Goal: Task Accomplishment & Management: Complete application form

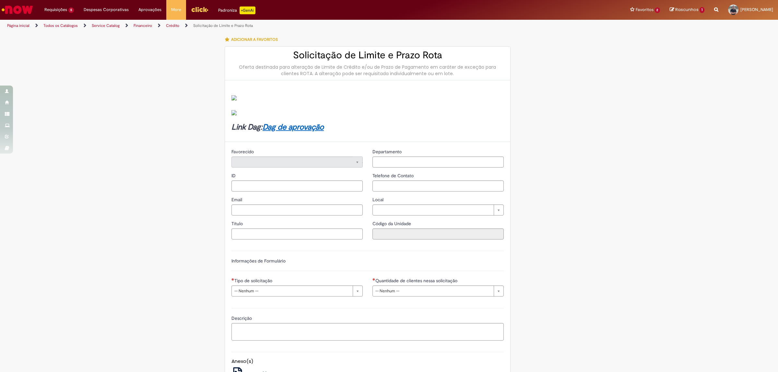
type input "********"
type input "**********"
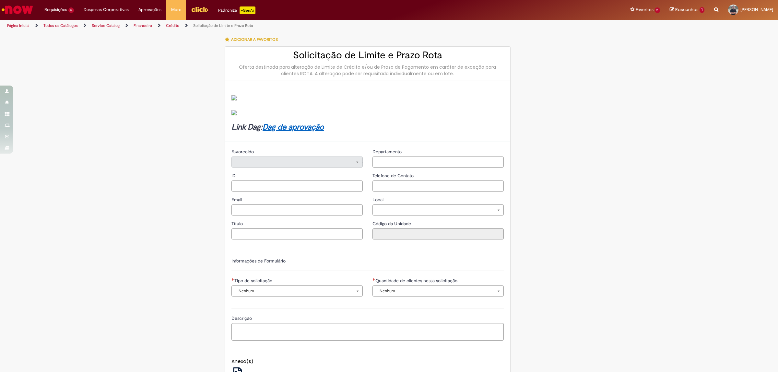
type input "****"
type input "**********"
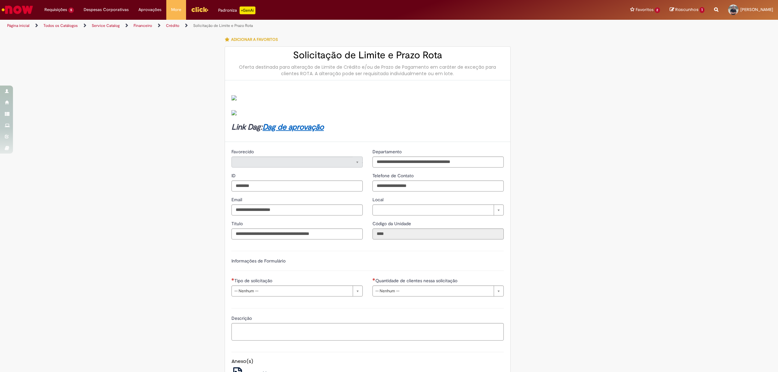
type input "**********"
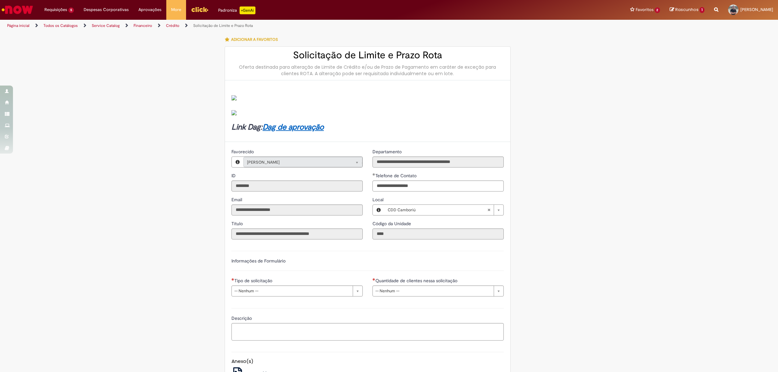
type input "**********"
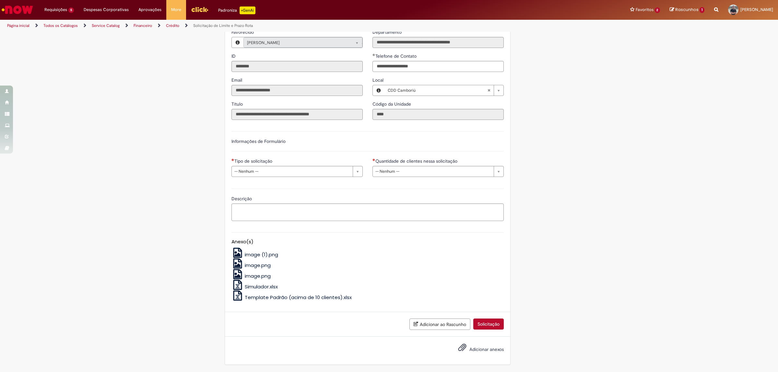
scroll to position [284, 0]
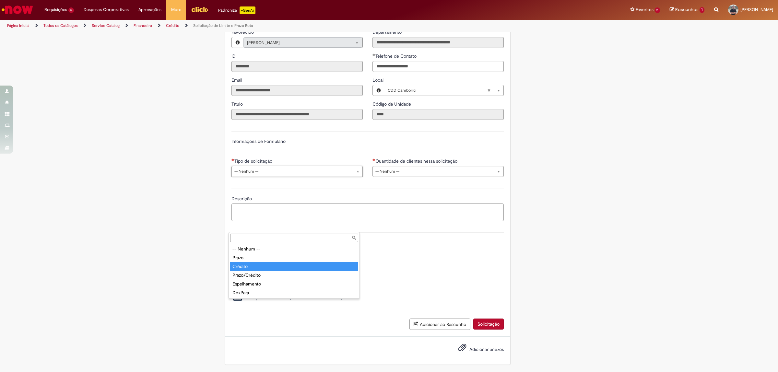
type input "*******"
select select "*******"
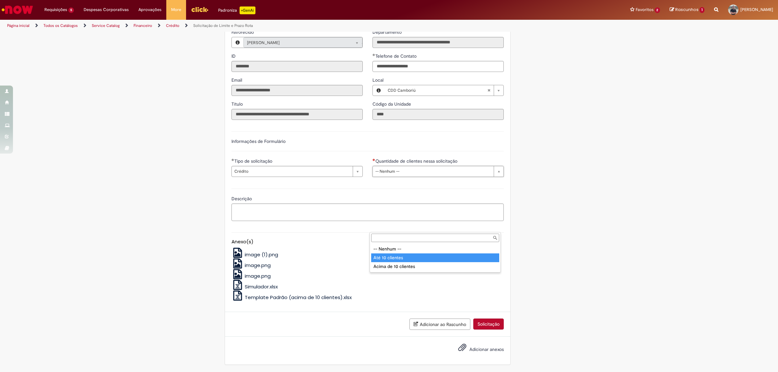
type input "**********"
select select "*********"
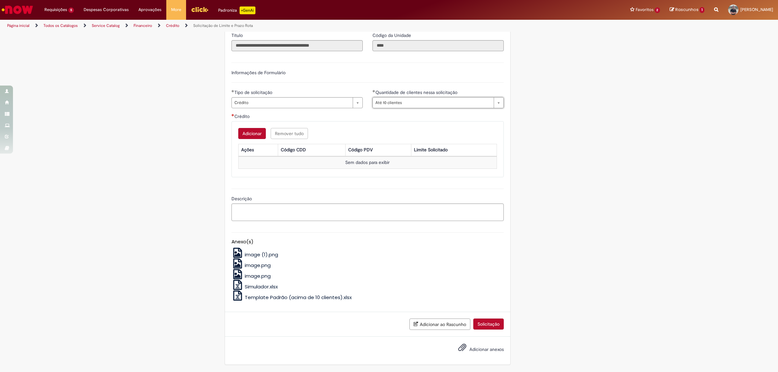
click at [258, 139] on button "Adicionar" at bounding box center [252, 133] width 28 height 11
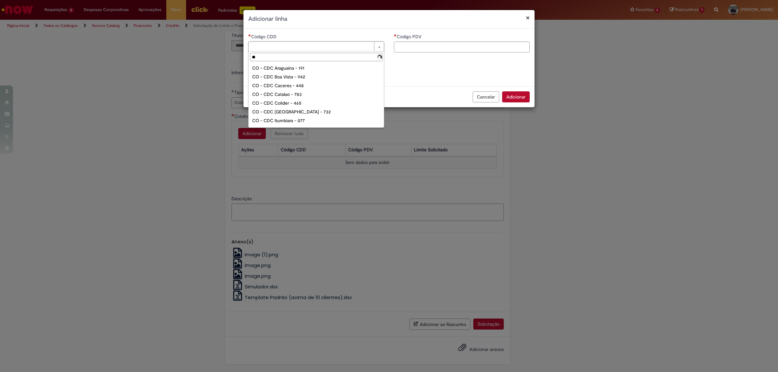
type input "***"
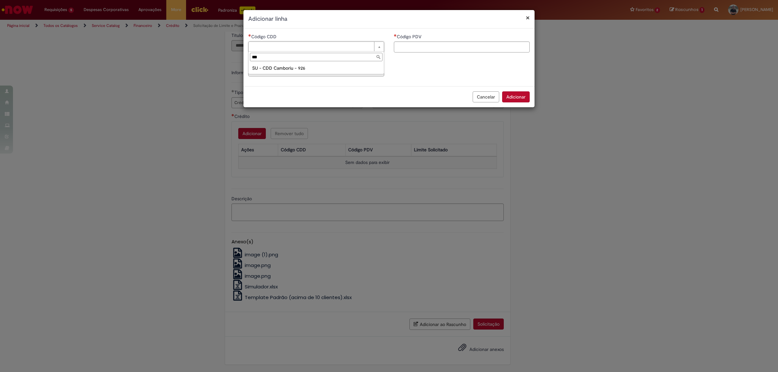
type input "**********"
click at [417, 49] on input "Código PDV" at bounding box center [462, 47] width 136 height 11
paste input "*****"
type input "*****"
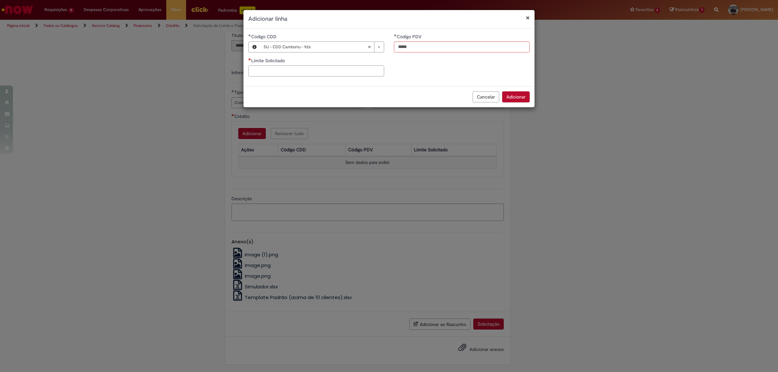
click at [333, 75] on input "Limite Solicitado" at bounding box center [316, 71] width 136 height 11
type input "********"
click at [520, 93] on button "Adicionar" at bounding box center [516, 96] width 28 height 11
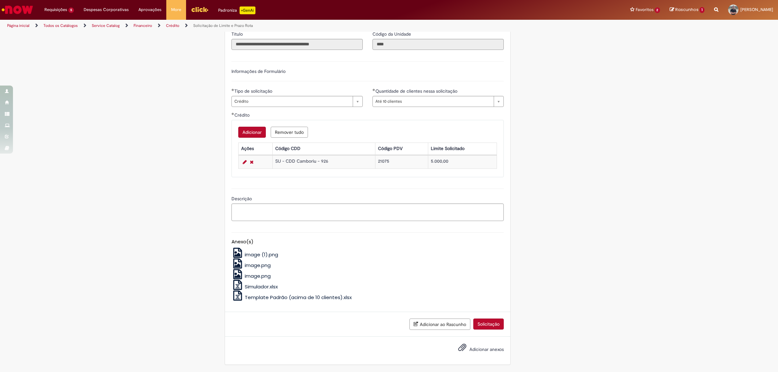
scroll to position [412, 0]
click at [351, 216] on textarea "Descrição" at bounding box center [368, 213] width 272 height 18
paste textarea "*****"
type textarea "*****"
click at [480, 329] on button "Solicitação" at bounding box center [488, 324] width 30 height 11
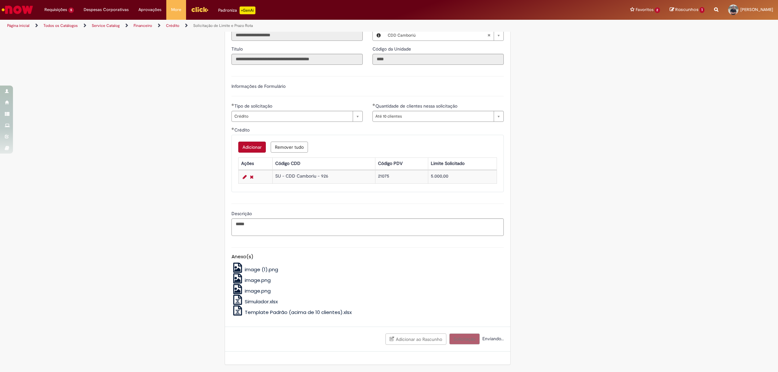
scroll to position [396, 0]
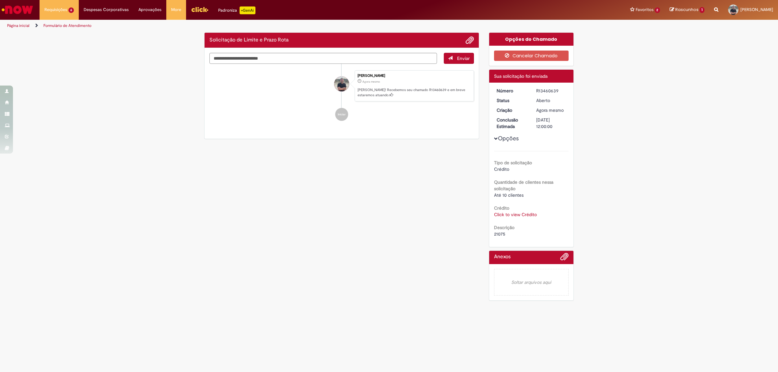
drag, startPoint x: 563, startPoint y: 87, endPoint x: 533, endPoint y: 87, distance: 30.2
click at [533, 87] on div "Número R13460639 Status [GEOGRAPHIC_DATA] Criação Agora mesmo Agora mesmo Concl…" at bounding box center [531, 165] width 85 height 164
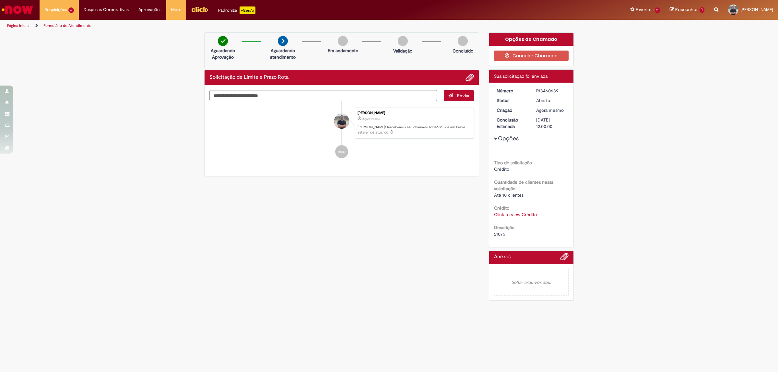
drag, startPoint x: 533, startPoint y: 90, endPoint x: 558, endPoint y: 93, distance: 25.2
click at [558, 93] on dd "R13460639" at bounding box center [552, 91] width 40 height 6
copy div "R13460639"
click at [523, 218] on div "Click to view Crédito Click to view Crédito" at bounding box center [531, 214] width 75 height 6
click at [523, 217] on link "Click to view Crédito" at bounding box center [515, 215] width 43 height 6
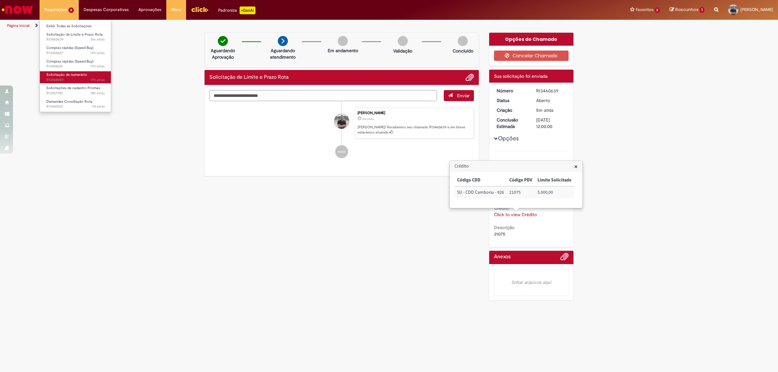
click at [67, 77] on span "Solicitação de numerário" at bounding box center [66, 74] width 41 height 5
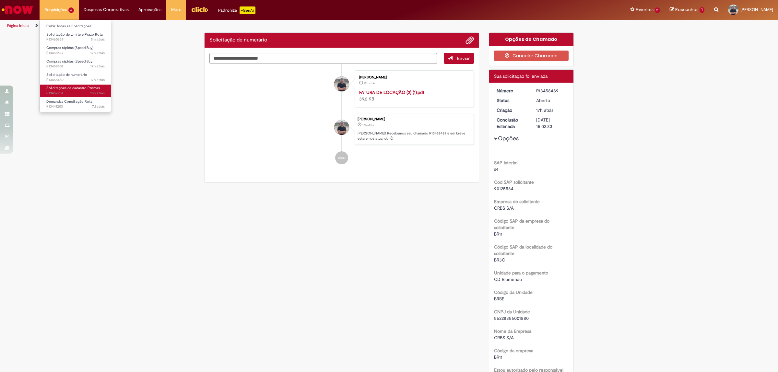
click at [68, 86] on span "Solicitações de cadastro Promax" at bounding box center [73, 88] width 54 height 5
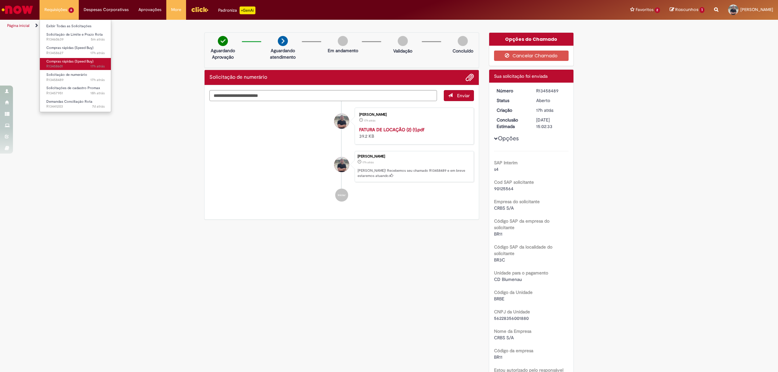
click at [72, 59] on span "Compras rápidas (Speed Buy)" at bounding box center [69, 61] width 47 height 5
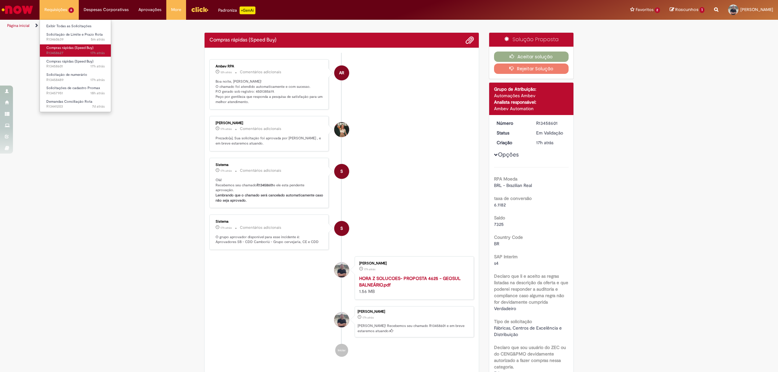
click at [72, 51] on span "17h atrás 17 horas atrás R13458627" at bounding box center [75, 53] width 58 height 5
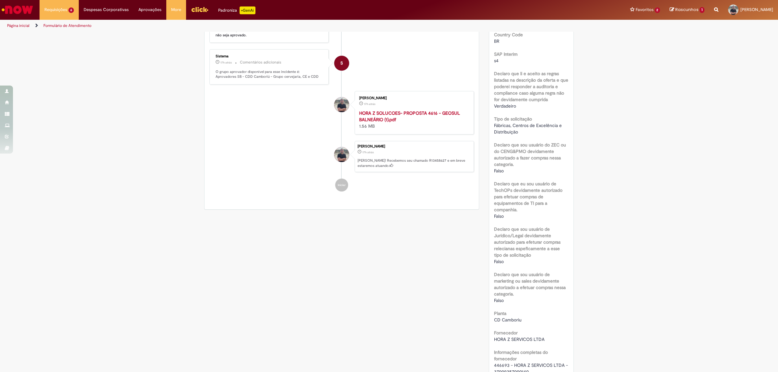
scroll to position [405, 0]
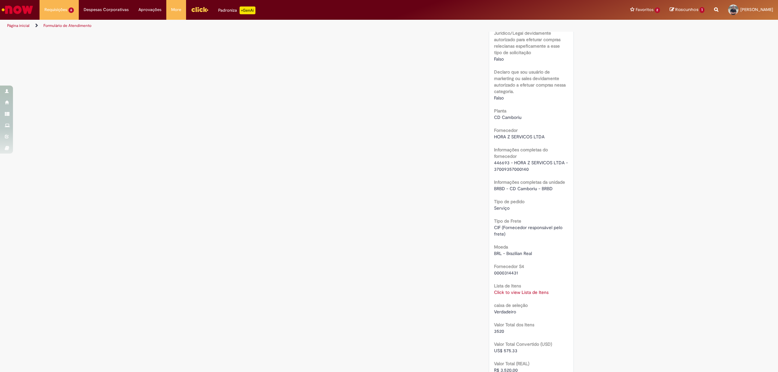
click at [503, 290] on link "Click to view Lista de Itens" at bounding box center [521, 293] width 54 height 6
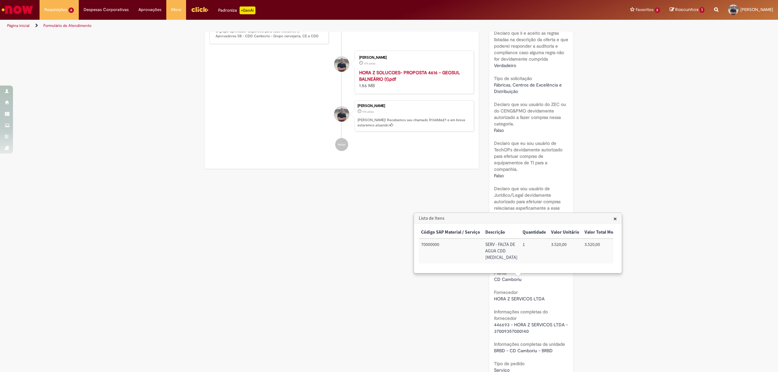
click at [577, 126] on div "Verificar Código de Barras Aguardando Aprovação Aguardando atendimento Em andam…" at bounding box center [389, 304] width 778 height 1031
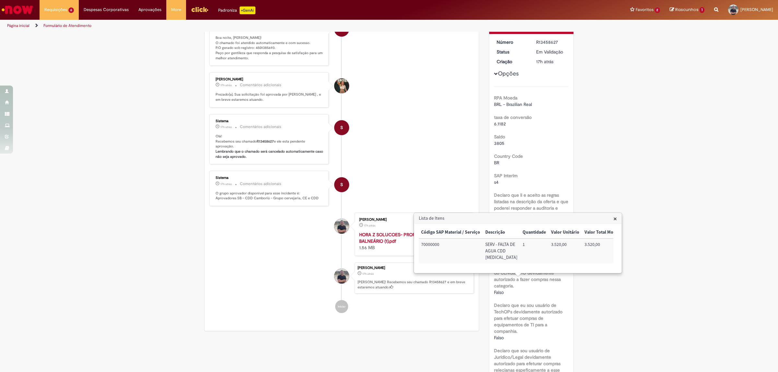
click at [560, 42] on div "R13458627" at bounding box center [551, 42] width 30 height 6
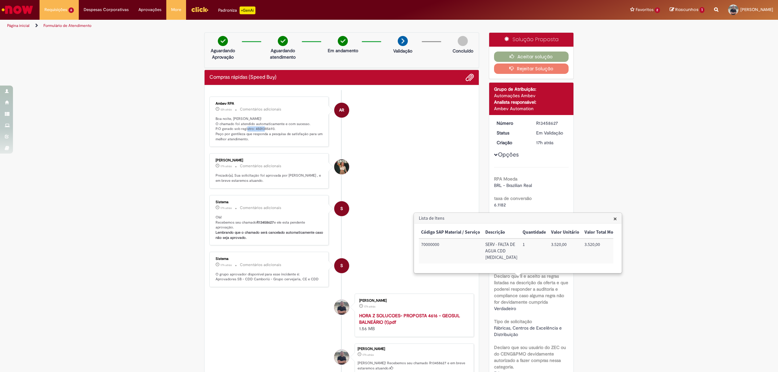
drag, startPoint x: 271, startPoint y: 130, endPoint x: 252, endPoint y: 128, distance: 19.2
click at [252, 128] on p "Boa noite, [PERSON_NAME]! O chamado foi atendido automaticamente e com sucesso.…" at bounding box center [270, 129] width 108 height 26
copy p "4501385693."
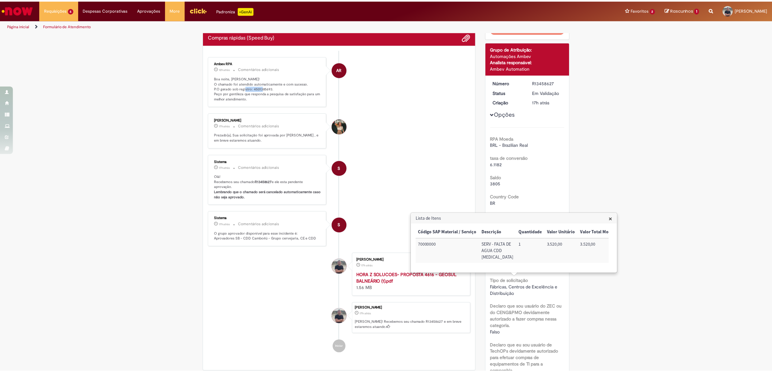
scroll to position [203, 0]
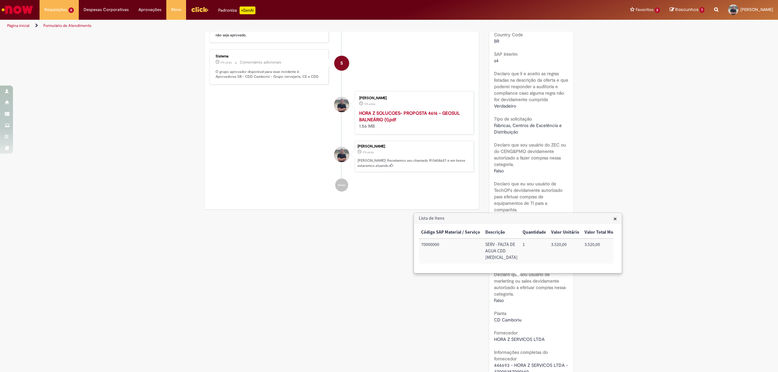
click at [384, 114] on strong "HORA Z SOLUCOES- PROPOSTA 4616 - GEOSUL BALNEÁRIO (1).pdf" at bounding box center [409, 116] width 101 height 12
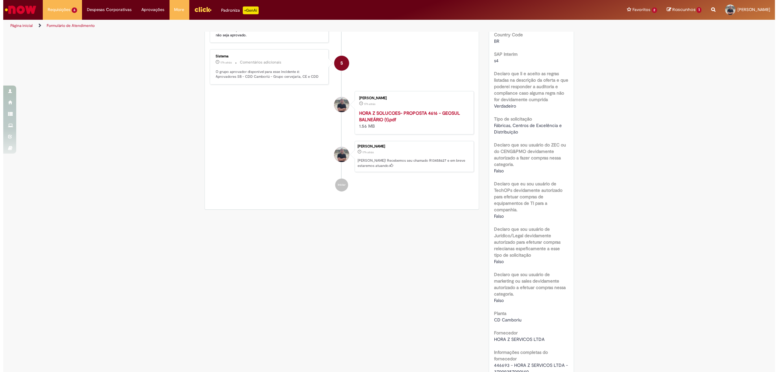
scroll to position [0, 0]
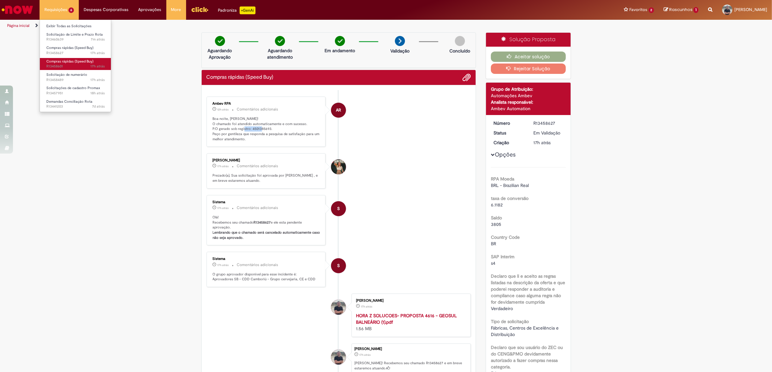
click at [75, 62] on span "Compras rápidas (Speed Buy)" at bounding box center [69, 61] width 47 height 5
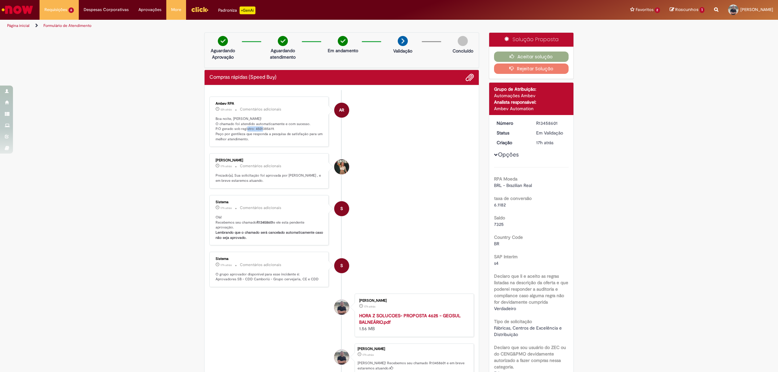
drag, startPoint x: 269, startPoint y: 128, endPoint x: 252, endPoint y: 127, distance: 16.6
click at [252, 127] on p "Boa noite, [PERSON_NAME]! O chamado foi atendido automaticamente e com sucesso.…" at bounding box center [270, 129] width 108 height 26
copy p "4501385619"
click at [553, 54] on button "Aceitar solução" at bounding box center [531, 57] width 75 height 10
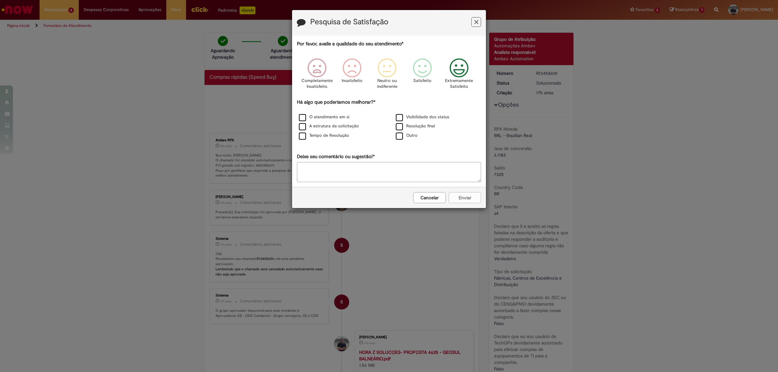
click at [456, 66] on icon "Feedback" at bounding box center [459, 67] width 24 height 19
click at [319, 117] on label "O atendimento em si" at bounding box center [324, 117] width 51 height 6
click at [320, 127] on label "A estrutura da solicitação" at bounding box center [329, 126] width 60 height 6
drag, startPoint x: 321, startPoint y: 138, endPoint x: 324, endPoint y: 139, distance: 3.4
click at [321, 138] on label "Tempo de Resolução" at bounding box center [324, 136] width 50 height 6
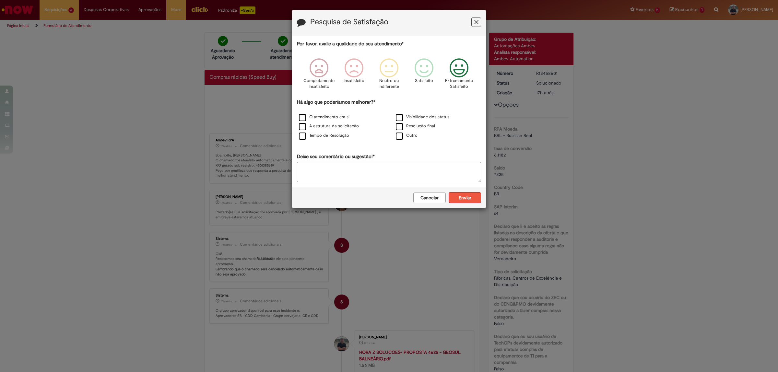
click at [473, 199] on button "Enviar" at bounding box center [465, 197] width 32 height 11
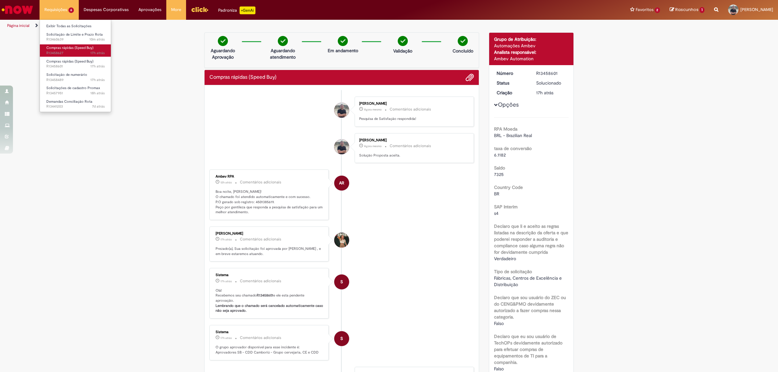
click at [55, 51] on span "17h atrás 17 horas atrás R13458627" at bounding box center [75, 53] width 58 height 5
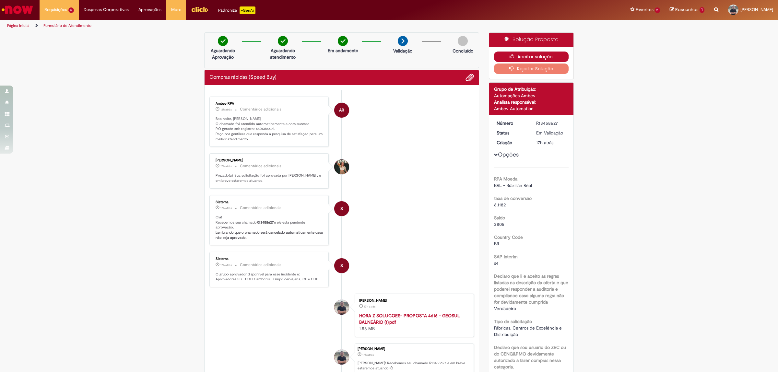
click at [517, 54] on button "Aceitar solução" at bounding box center [531, 57] width 75 height 10
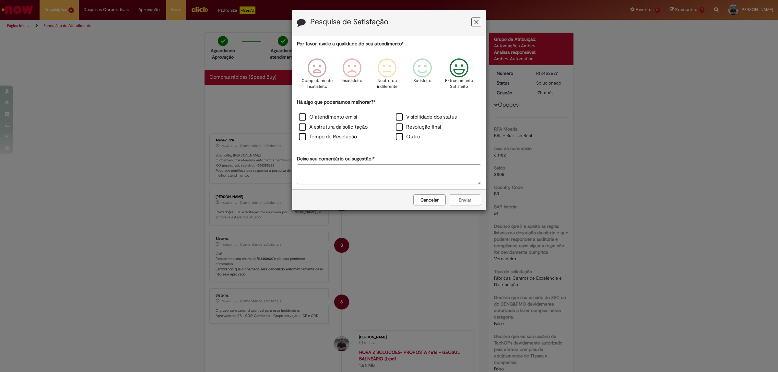
click at [445, 78] on div "Extremamente Satisfeito" at bounding box center [459, 76] width 37 height 44
click at [333, 121] on label "O atendimento em si" at bounding box center [328, 117] width 58 height 7
click at [335, 131] on div "A estrutura da solicitação" at bounding box center [341, 128] width 96 height 9
click at [452, 203] on button "Enviar" at bounding box center [465, 200] width 32 height 11
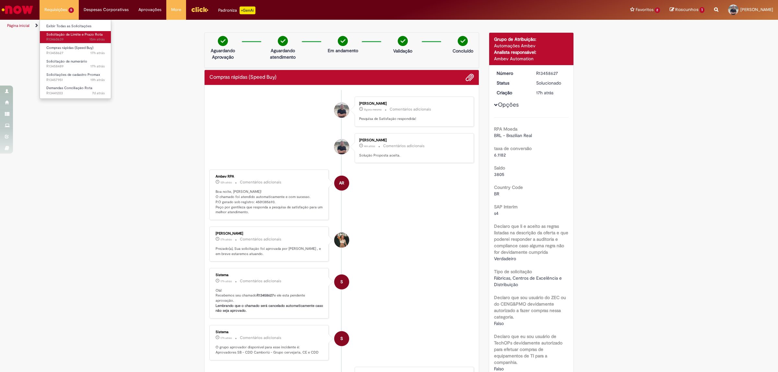
click at [69, 41] on span "15m atrás 15 minutos atrás R13460639" at bounding box center [75, 39] width 58 height 5
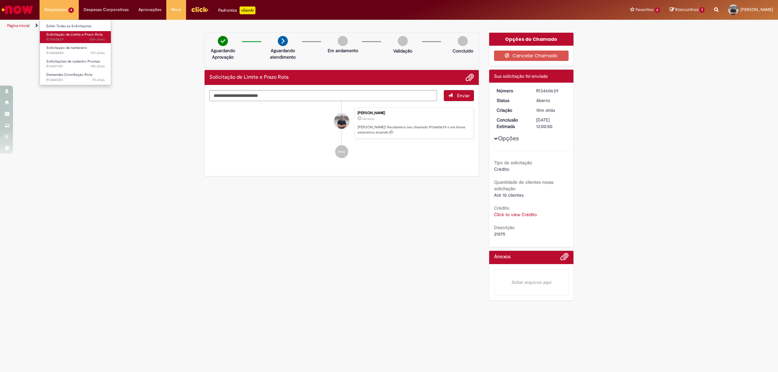
click at [67, 35] on span "Solicitação de Limite e Prazo Rota" at bounding box center [74, 34] width 56 height 5
click at [64, 44] on li "Solicitação de numerário 17h atrás 17 horas atrás R13458489" at bounding box center [75, 49] width 71 height 13
click at [61, 54] on span "17h atrás 17 horas atrás R13458489" at bounding box center [75, 53] width 58 height 5
click at [61, 61] on span "Solicitações de cadastro Promax" at bounding box center [73, 61] width 54 height 5
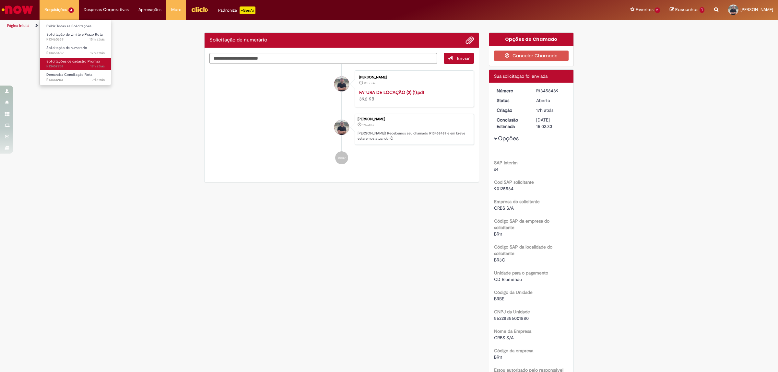
click at [62, 62] on span "Solicitações de cadastro Promax" at bounding box center [73, 61] width 54 height 5
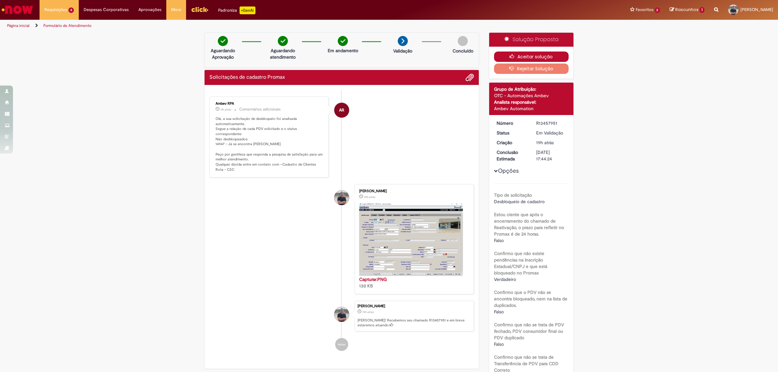
click at [515, 55] on button "Aceitar solução" at bounding box center [531, 57] width 75 height 10
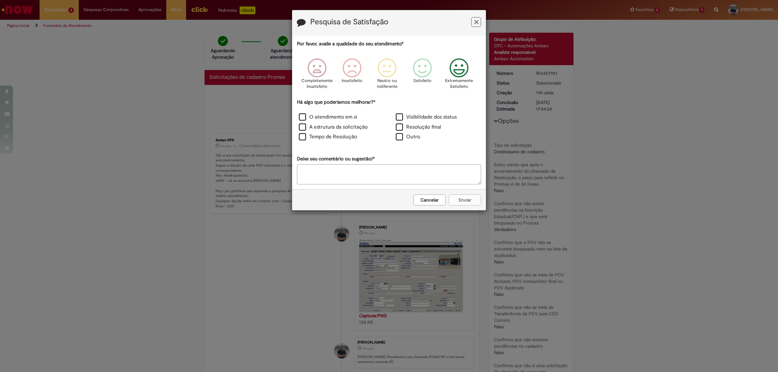
click at [444, 77] on div "Extremamente Satisfeito" at bounding box center [459, 76] width 37 height 44
click at [360, 114] on div "O atendimento em si" at bounding box center [341, 118] width 96 height 9
click at [351, 120] on label "O atendimento em si" at bounding box center [328, 117] width 58 height 7
click at [357, 124] on label "A estrutura da solicitação" at bounding box center [333, 127] width 69 height 7
click at [350, 136] on label "Tempo de Resolução" at bounding box center [328, 136] width 58 height 7
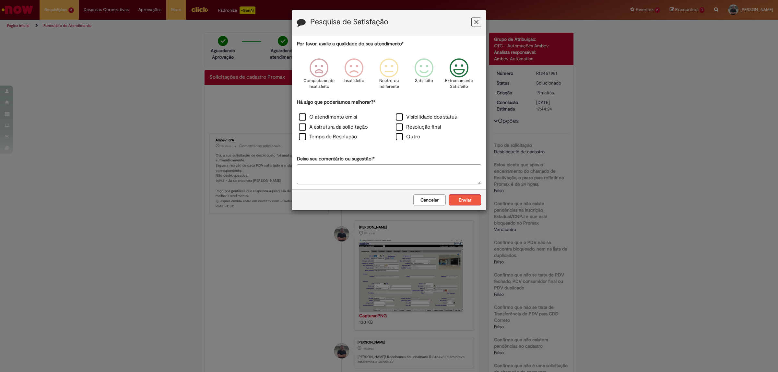
click at [468, 202] on button "Enviar" at bounding box center [465, 200] width 32 height 11
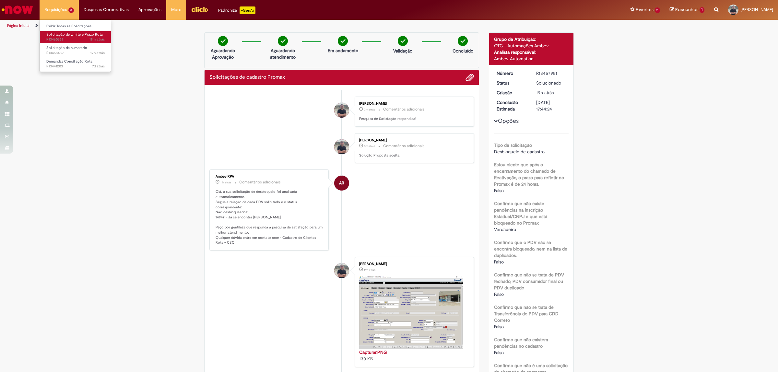
click at [66, 33] on span "Solicitação de Limite e Prazo Rota" at bounding box center [74, 34] width 56 height 5
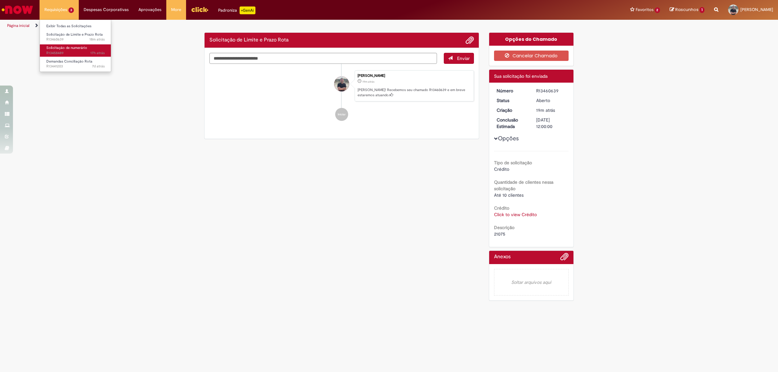
click at [57, 51] on span "17h atrás 17 horas atrás R13458489" at bounding box center [75, 53] width 58 height 5
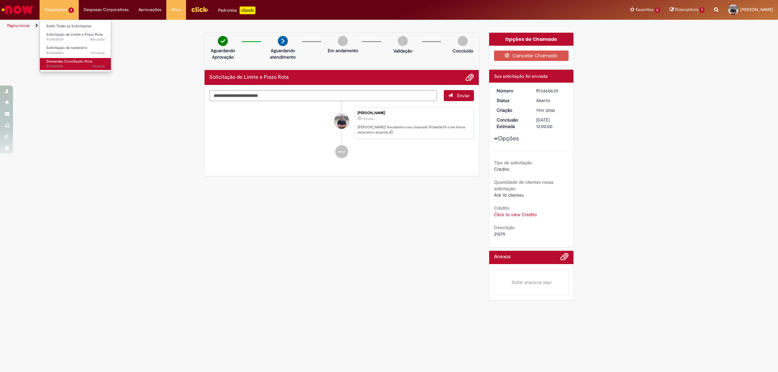
click at [64, 67] on span "7d atrás 7 dias atrás R13441203" at bounding box center [75, 66] width 58 height 5
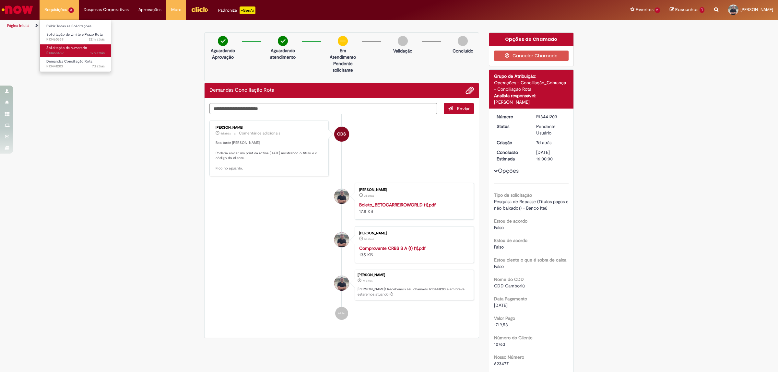
click at [63, 49] on span "Solicitação de numerário" at bounding box center [66, 47] width 41 height 5
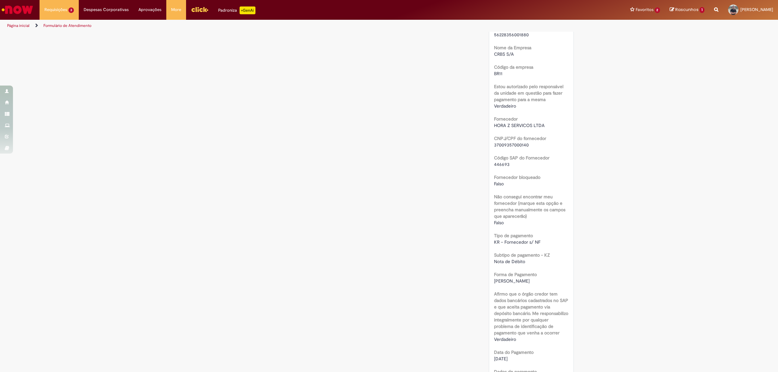
scroll to position [405, 0]
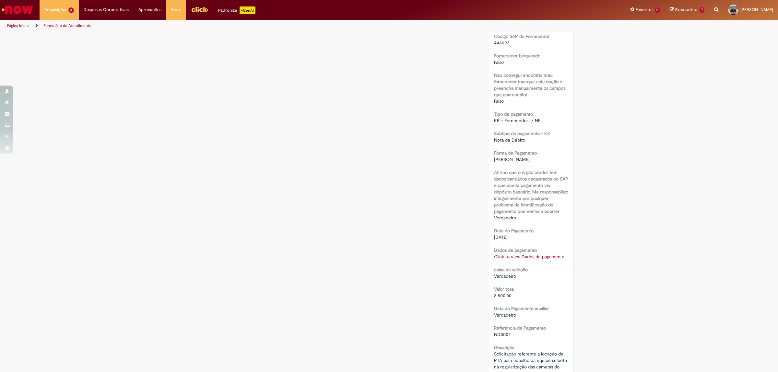
click at [524, 256] on link "Click to view Dados de pagamento" at bounding box center [529, 257] width 70 height 6
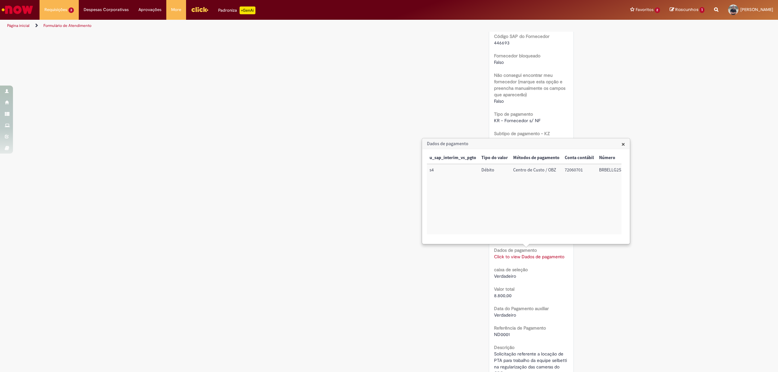
click at [524, 256] on link "Click to view Dados de pagamento" at bounding box center [529, 257] width 70 height 6
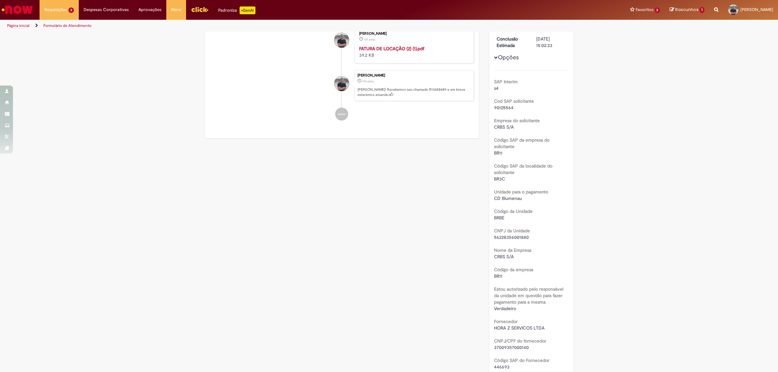
scroll to position [0, 0]
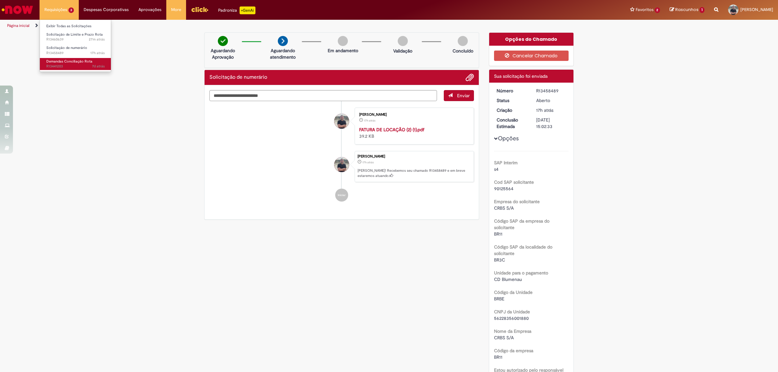
click at [56, 62] on span "Demandas Conciliação Rota" at bounding box center [69, 61] width 46 height 5
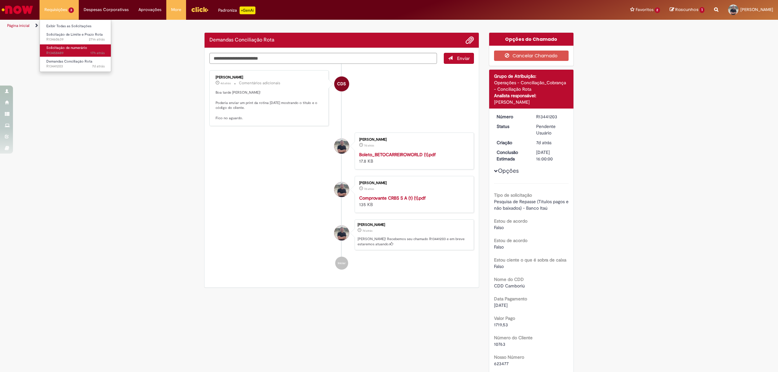
click at [57, 49] on span "Solicitação de numerário" at bounding box center [66, 47] width 41 height 5
